Goal: Find specific page/section: Find specific page/section

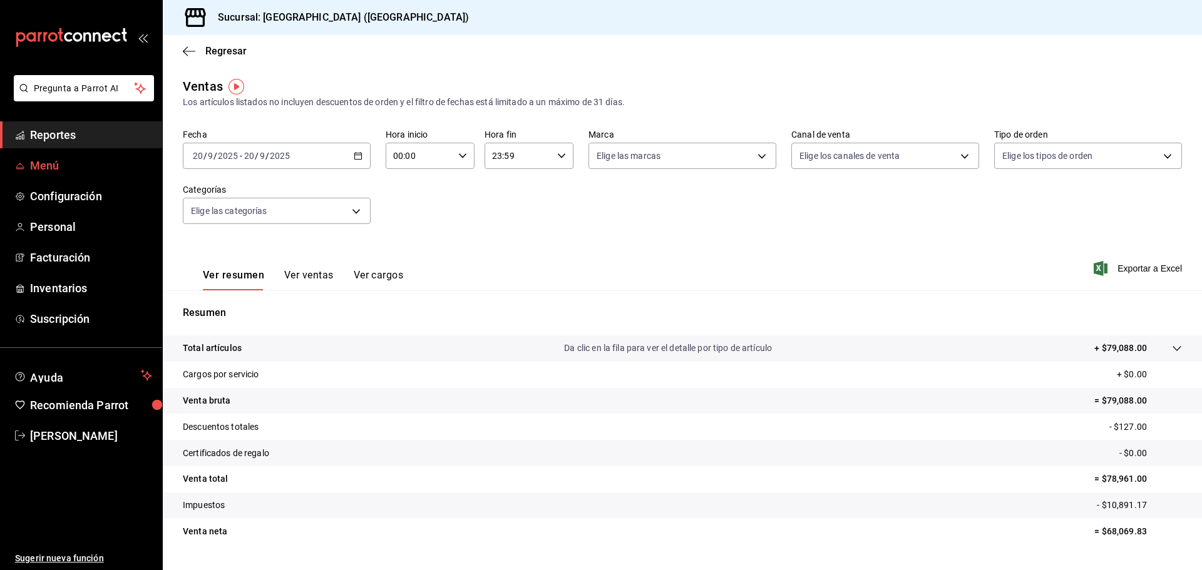
click at [28, 168] on link "Menú" at bounding box center [81, 165] width 162 height 27
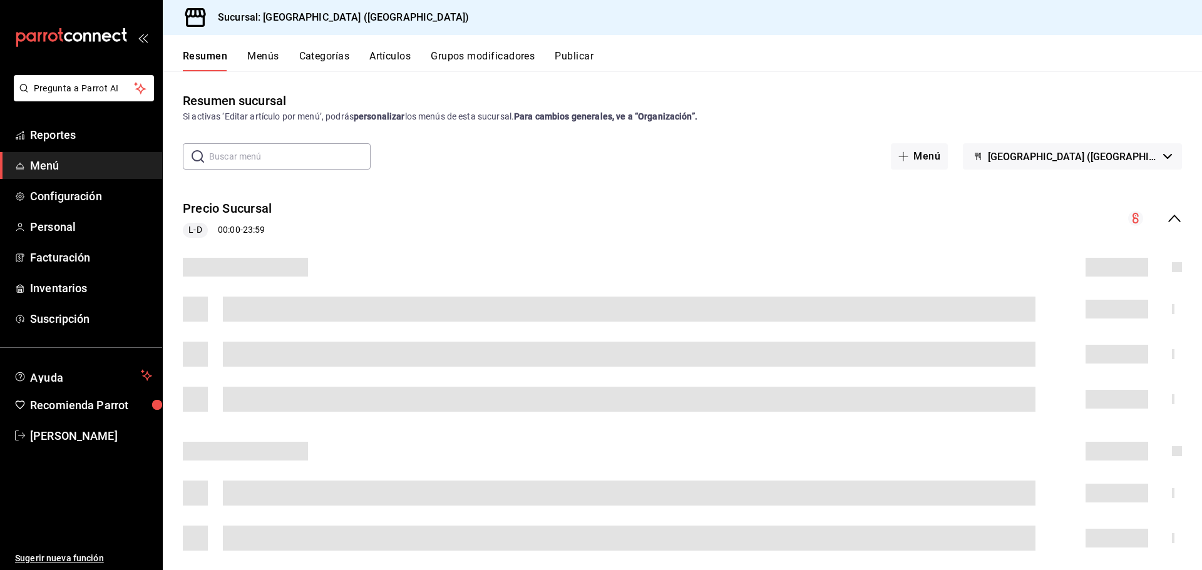
click at [385, 55] on button "Artículos" at bounding box center [389, 60] width 41 height 21
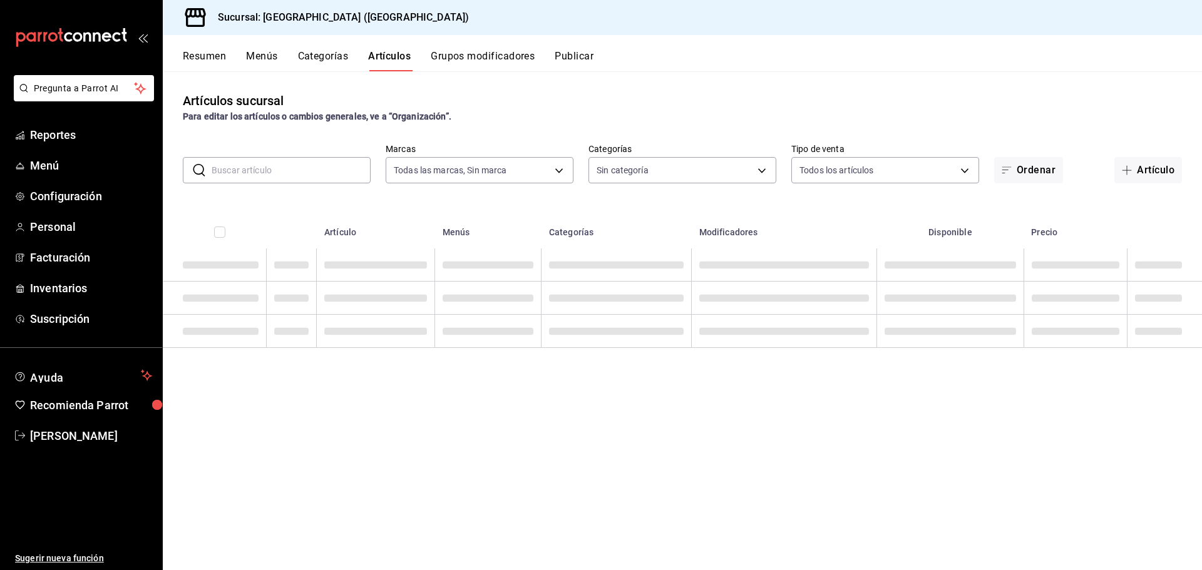
type input "c5b0ed81-af66-4c2d-afb4-f59aa1ecca2b"
click at [297, 174] on input "text" at bounding box center [291, 170] width 159 height 25
type input "8c3fc7fb-afc8-4fcf-a35f-97b25a26b173,d858cdb4-7991-4d76-a946-9f508960b44e,730af…"
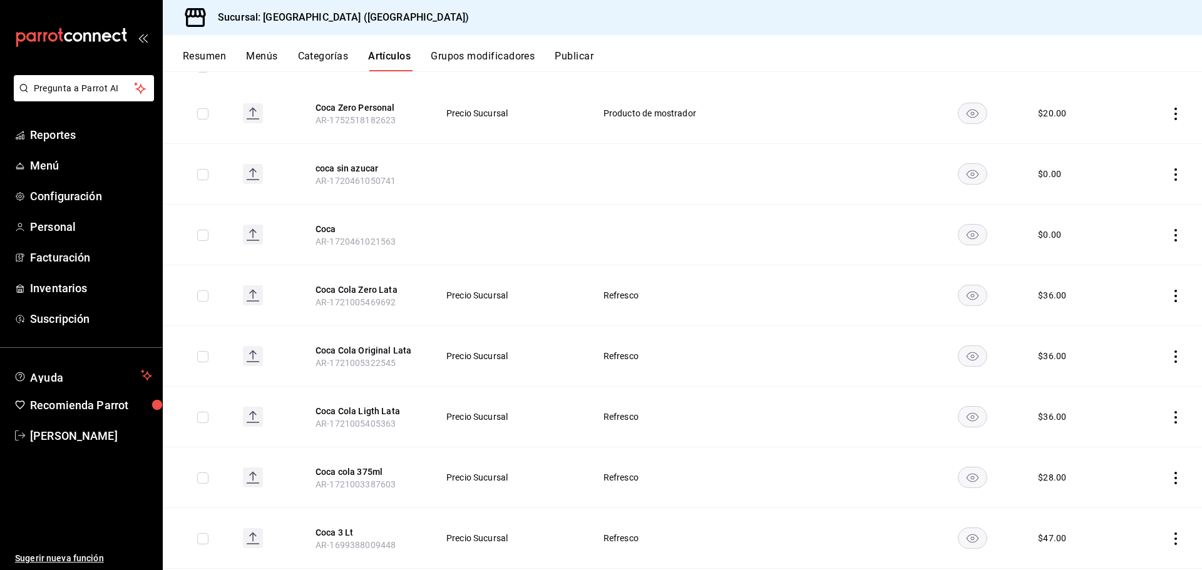
scroll to position [188, 0]
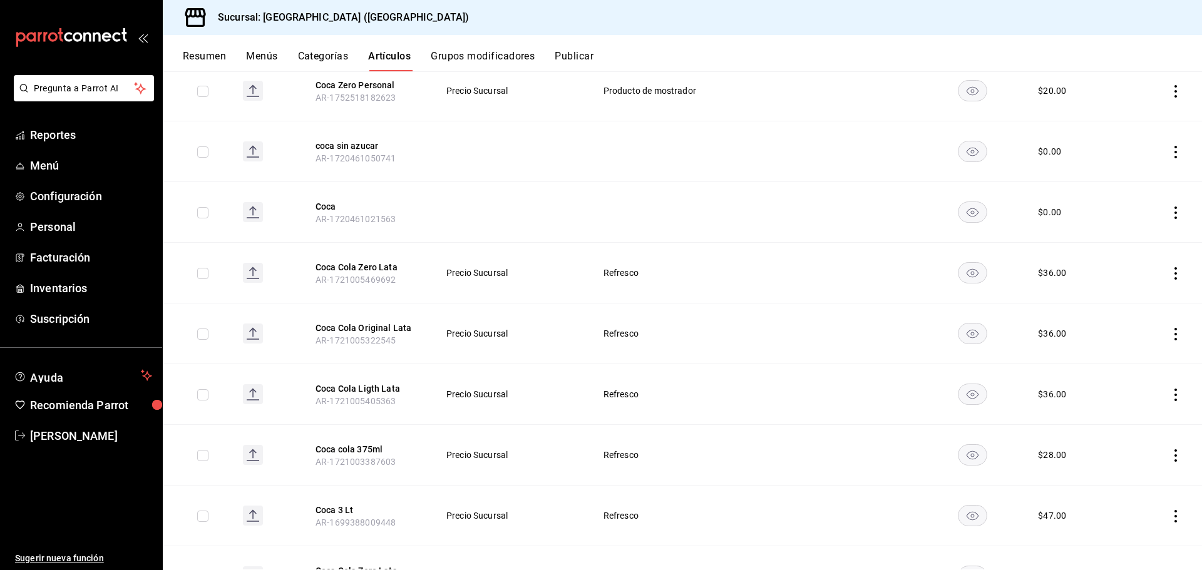
type input "coca"
